Goal: Browse casually: Explore the website without a specific task or goal

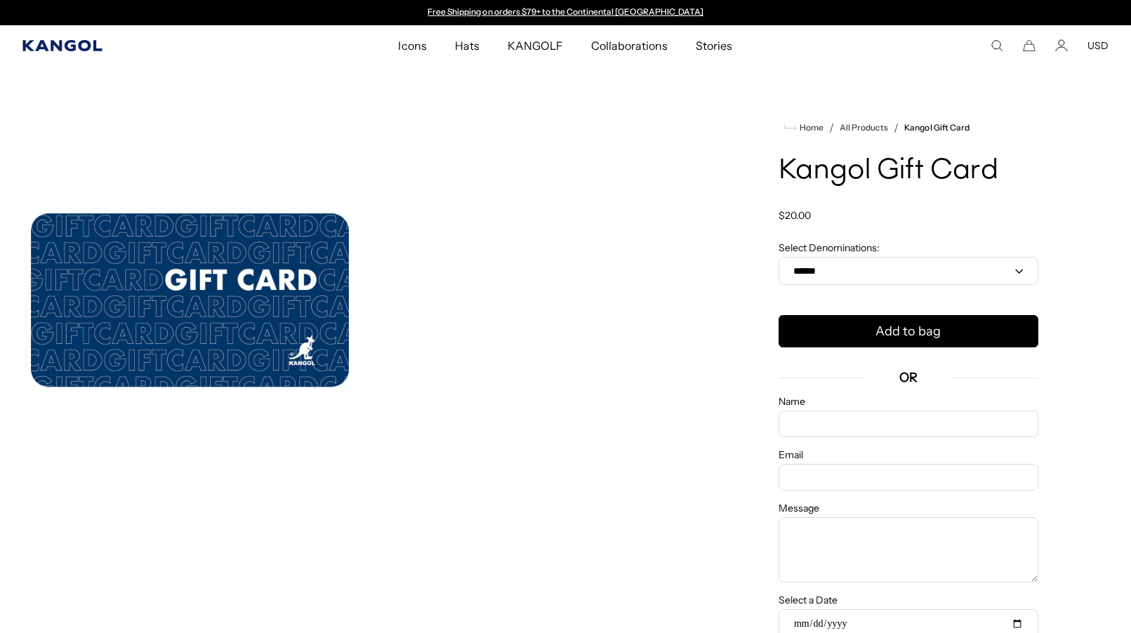
click at [34, 41] on icon "Kangol" at bounding box center [62, 45] width 81 height 11
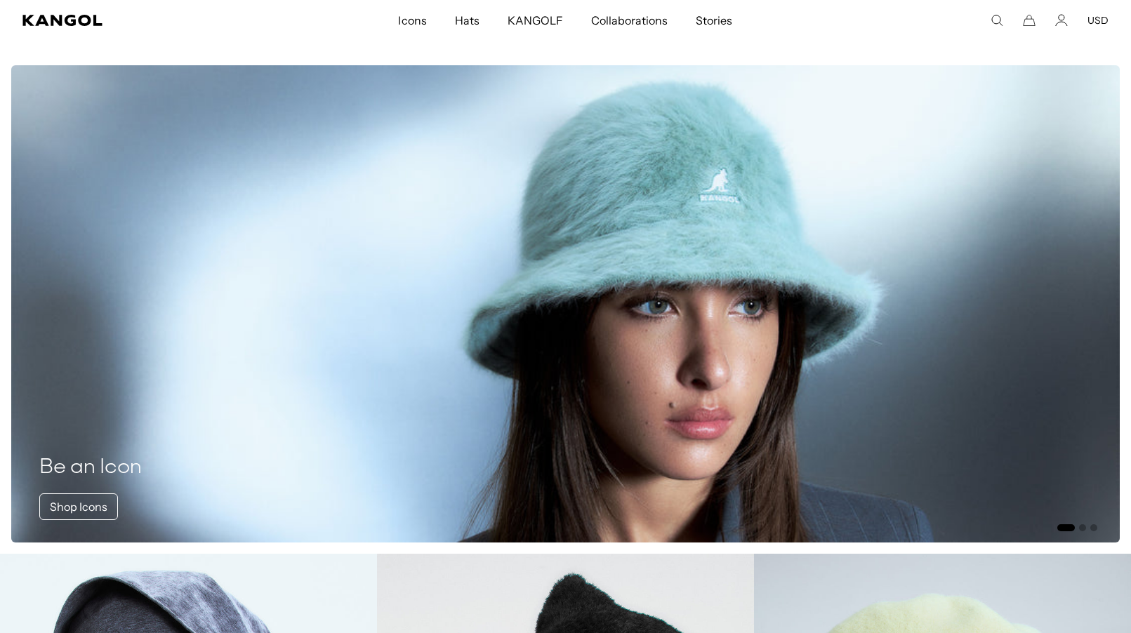
scroll to position [0, 289]
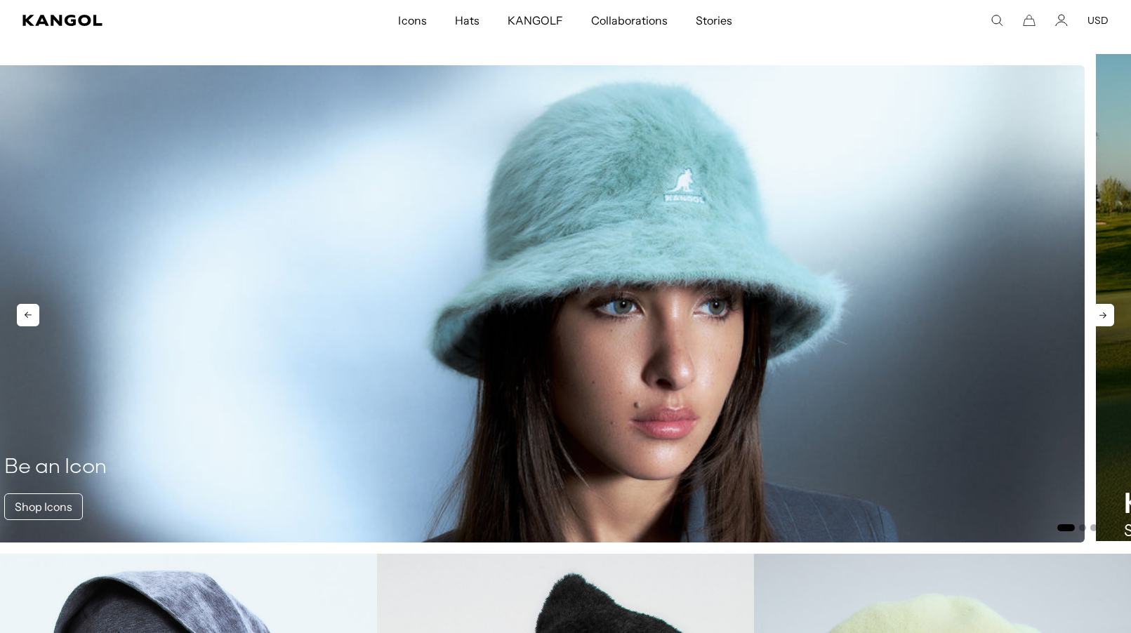
drag, startPoint x: 672, startPoint y: 272, endPoint x: 636, endPoint y: 180, distance: 98.0
click at [637, 180] on img "1 of 3" at bounding box center [530, 303] width 1108 height 477
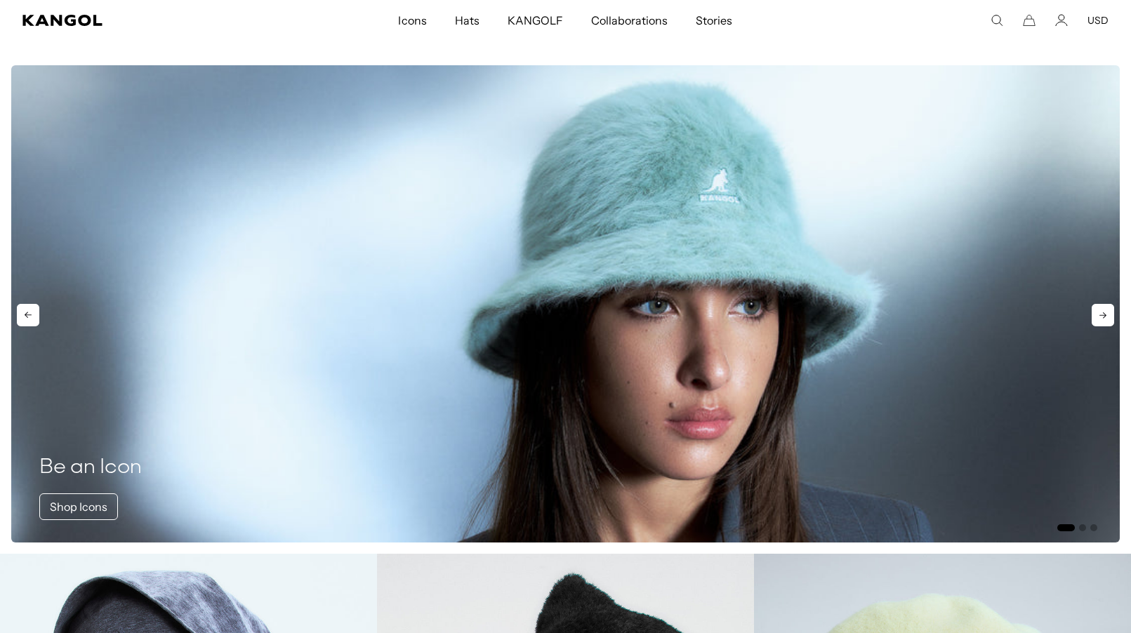
scroll to position [0, 0]
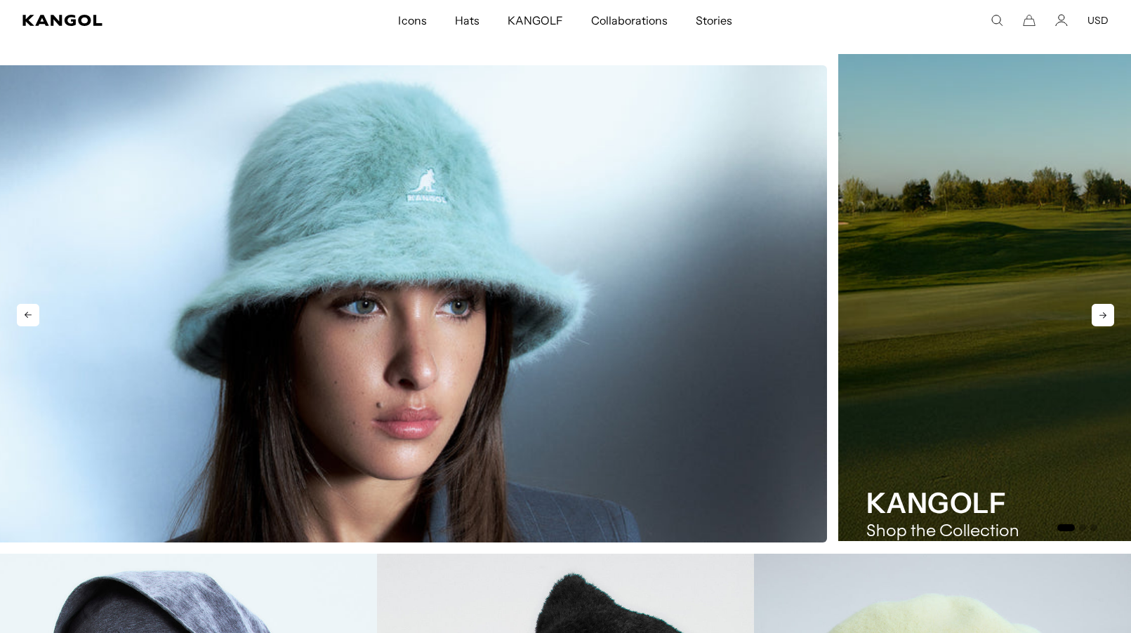
drag, startPoint x: 371, startPoint y: 203, endPoint x: 341, endPoint y: 203, distance: 29.5
click at [342, 203] on img "1 of 3" at bounding box center [273, 303] width 1108 height 477
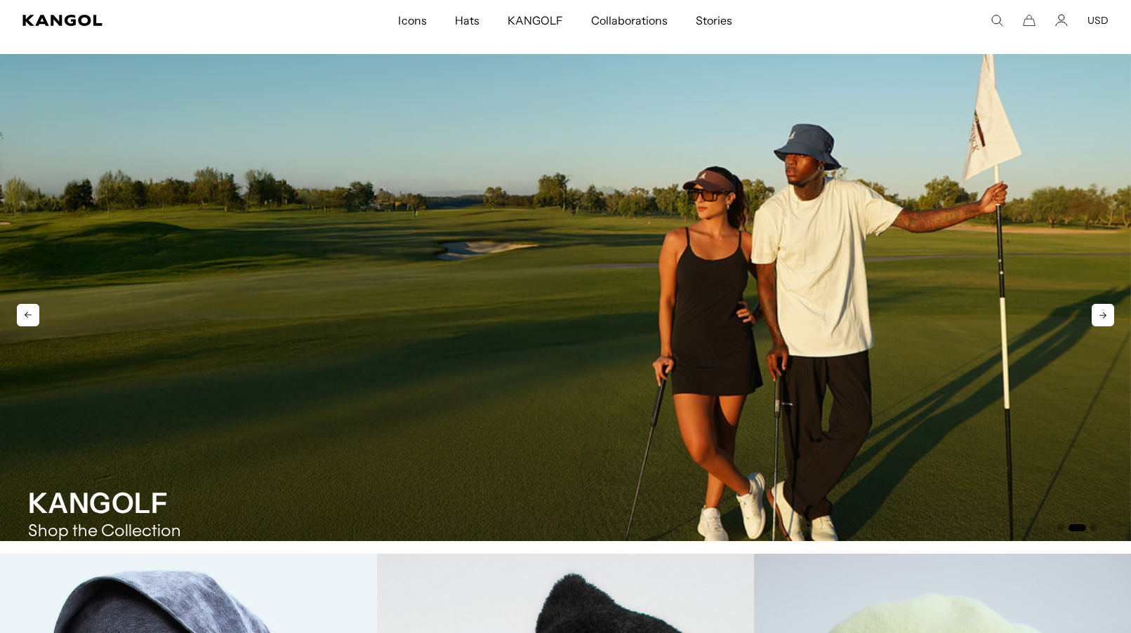
click at [413, 208] on img "2 of 3" at bounding box center [565, 297] width 1131 height 487
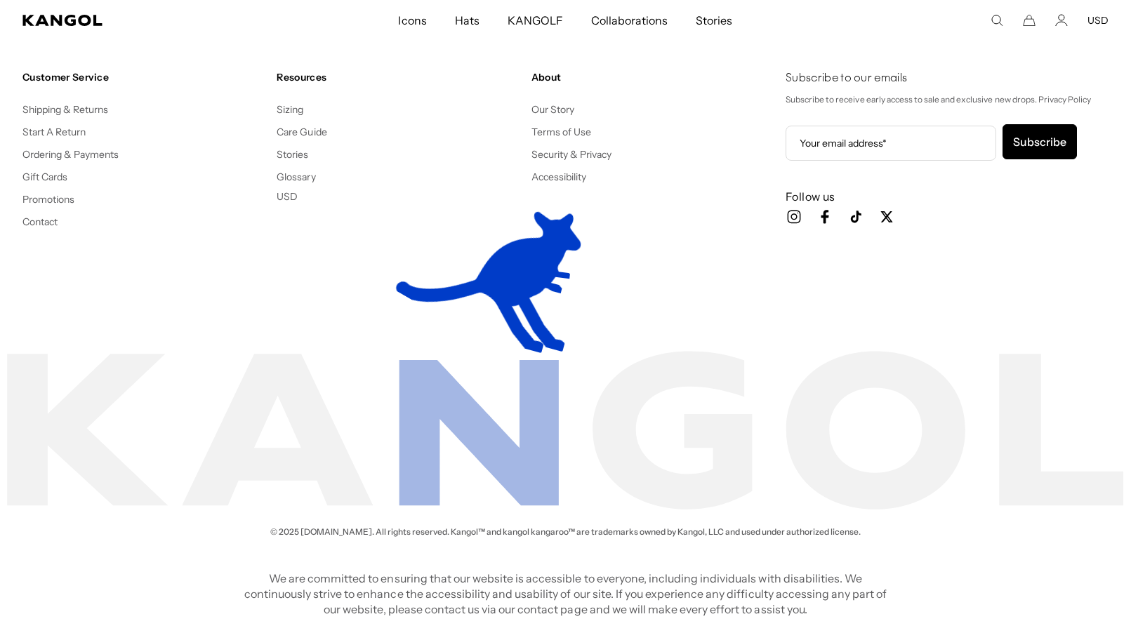
scroll to position [0, 289]
